Goal: Use online tool/utility

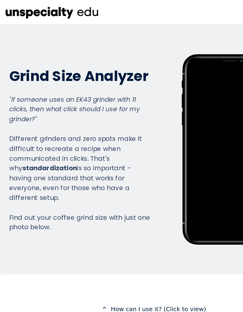
scroll to position [666, 237]
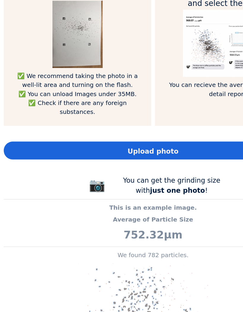
scroll to position [378, 0]
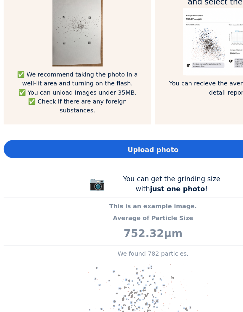
click at [130, 115] on span "Upload photo" at bounding box center [121, 119] width 40 height 8
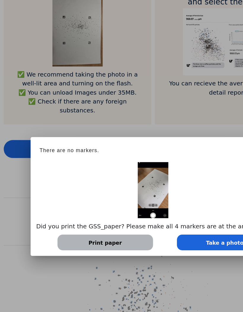
scroll to position [295655, 296084]
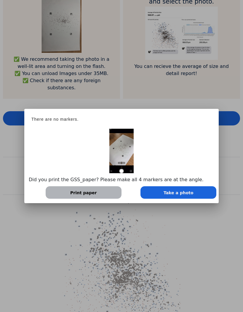
click at [197, 234] on div at bounding box center [121, 156] width 243 height 312
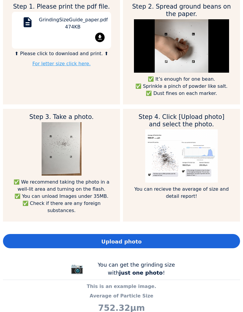
scroll to position [253, 0]
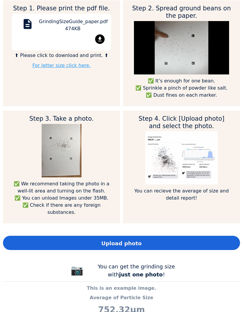
click at [133, 239] on span "Upload photo" at bounding box center [121, 243] width 40 height 8
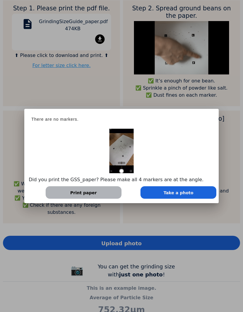
scroll to position [295655, 296084]
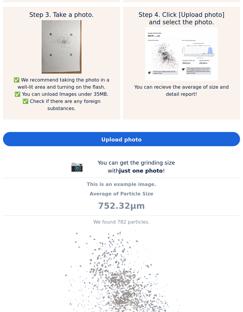
scroll to position [356, 0]
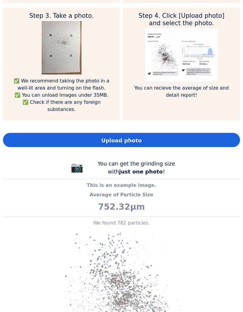
click at [169, 133] on div "Upload photo" at bounding box center [121, 140] width 237 height 14
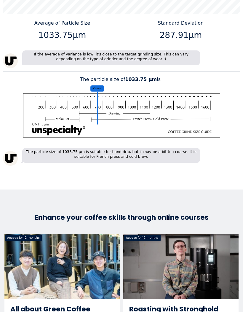
scroll to position [818, 0]
